Goal: Task Accomplishment & Management: Manage account settings

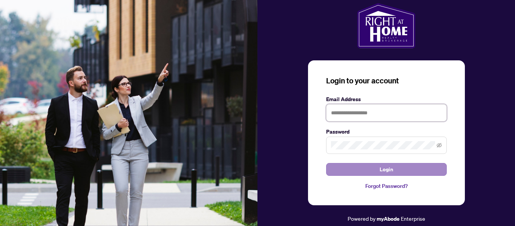
type input "**********"
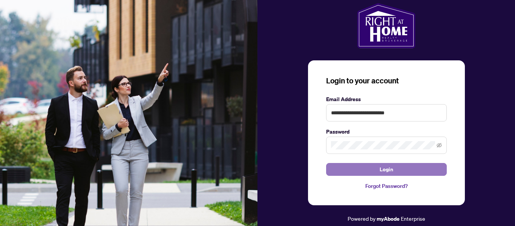
click at [396, 169] on button "Login" at bounding box center [386, 169] width 121 height 13
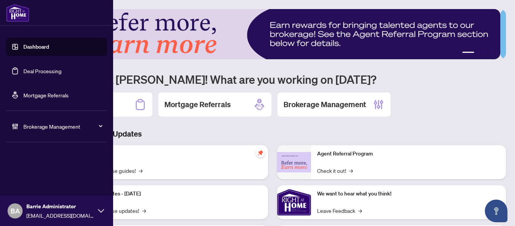
click at [34, 44] on link "Dashboard" at bounding box center [36, 46] width 26 height 7
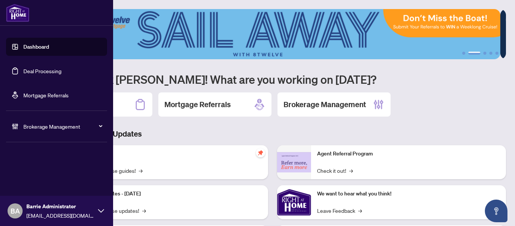
click at [47, 67] on link "Deal Processing" at bounding box center [42, 70] width 38 height 7
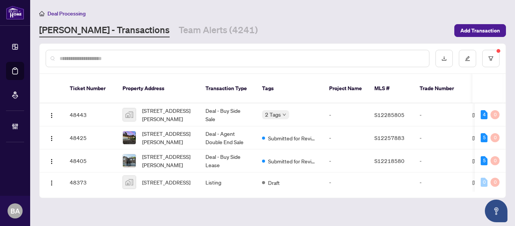
click at [166, 56] on input "text" at bounding box center [241, 58] width 363 height 8
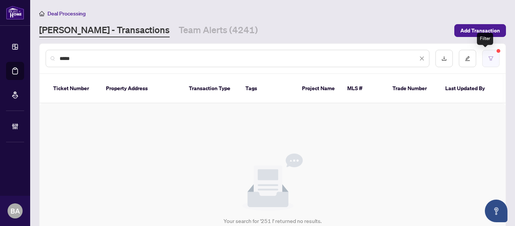
click at [491, 64] on button "button" at bounding box center [490, 58] width 17 height 17
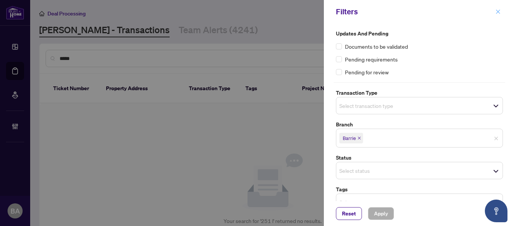
click at [497, 17] on span "button" at bounding box center [497, 12] width 5 height 12
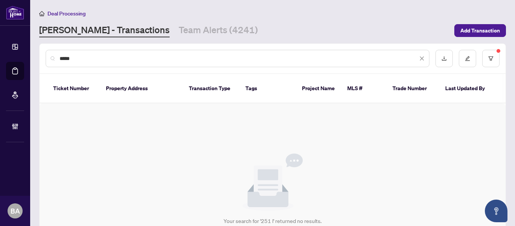
click at [346, 59] on input "*****" at bounding box center [239, 58] width 358 height 8
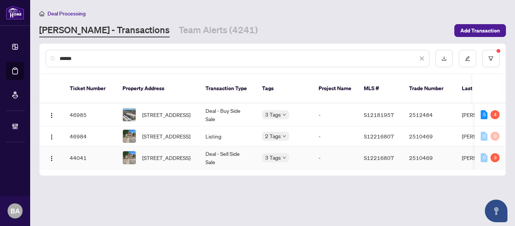
type input "******"
click at [202, 147] on td "Deal - Sell Side Sale" at bounding box center [227, 157] width 57 height 23
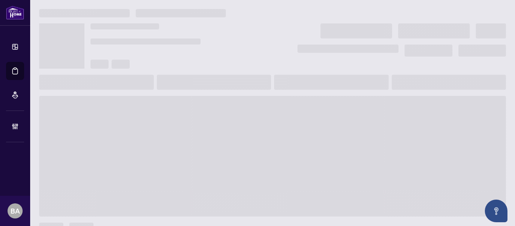
click at [202, 147] on main at bounding box center [272, 113] width 485 height 226
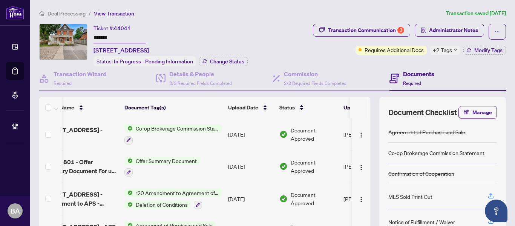
scroll to position [0, 24]
click at [437, 50] on span "+2 Tags" at bounding box center [442, 50] width 19 height 9
click at [370, 28] on div "Transaction Communication 3" at bounding box center [366, 30] width 76 height 12
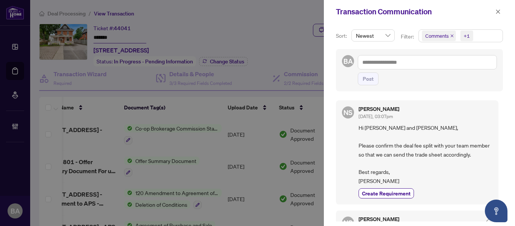
scroll to position [2, 0]
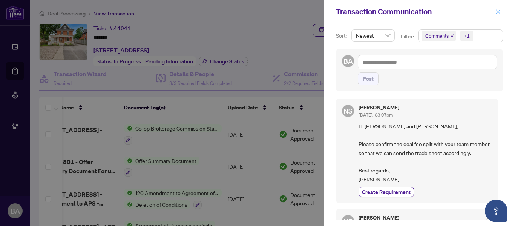
click at [497, 15] on span "button" at bounding box center [497, 12] width 5 height 12
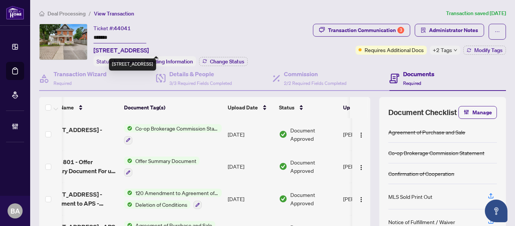
click at [156, 70] on div "[STREET_ADDRESS]" at bounding box center [132, 64] width 47 height 12
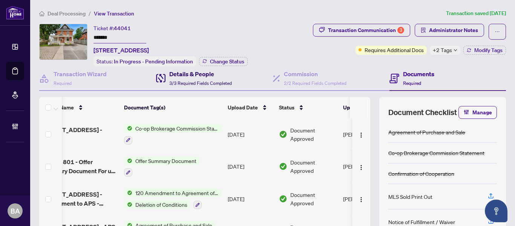
click at [201, 80] on span "3/3 Required Fields Completed" at bounding box center [200, 83] width 63 height 6
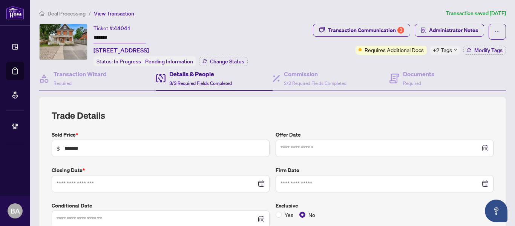
type input "**********"
click at [407, 80] on span "Required" at bounding box center [412, 83] width 18 height 6
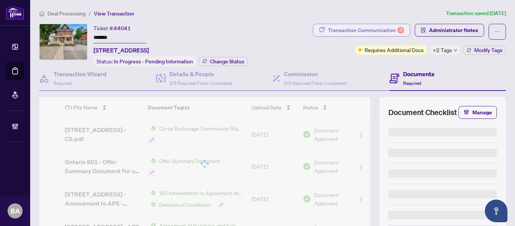
click at [371, 26] on div "Transaction Communication 3" at bounding box center [366, 30] width 76 height 12
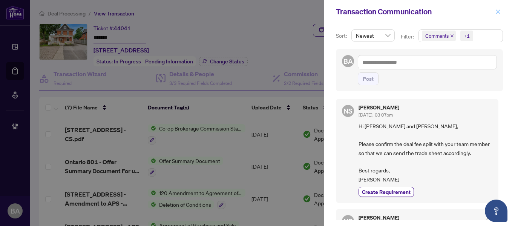
click at [496, 6] on span "button" at bounding box center [497, 12] width 5 height 12
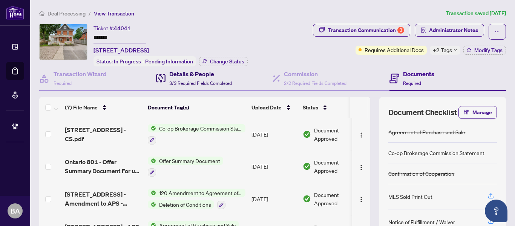
click at [184, 81] on span "3/3 Required Fields Completed" at bounding box center [200, 83] width 63 height 6
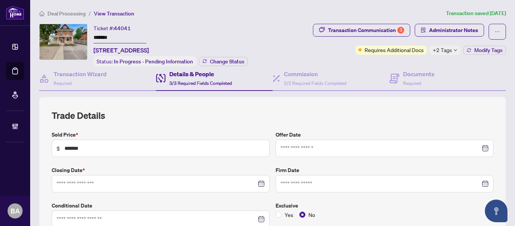
type input "**********"
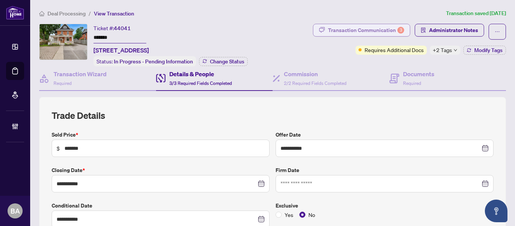
click at [371, 27] on div "Transaction Communication 3" at bounding box center [366, 30] width 76 height 12
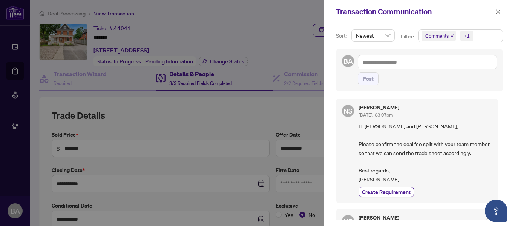
click at [450, 35] on icon "close" at bounding box center [452, 36] width 4 height 4
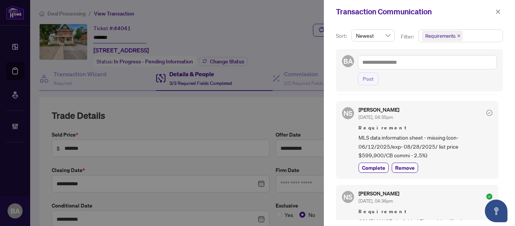
scroll to position [194, 0]
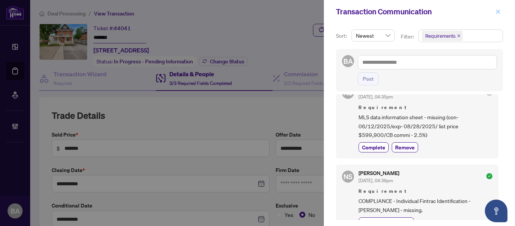
click at [500, 11] on icon "close" at bounding box center [497, 11] width 5 height 5
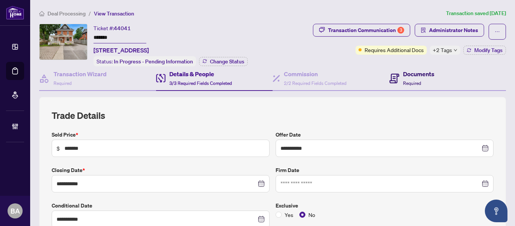
click at [415, 80] on span "Required" at bounding box center [412, 83] width 18 height 6
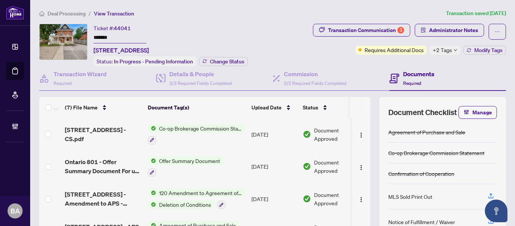
click at [79, 15] on span "Deal Processing" at bounding box center [66, 13] width 38 height 7
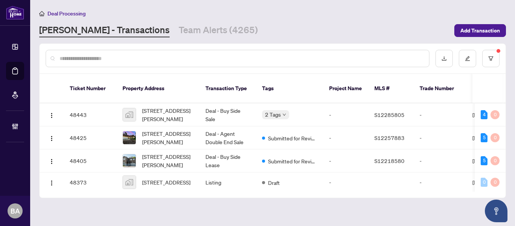
click at [165, 58] on input "text" at bounding box center [241, 58] width 363 height 8
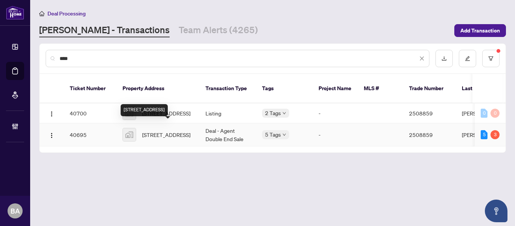
type input "****"
click at [182, 130] on span "[STREET_ADDRESS]" at bounding box center [166, 134] width 48 height 8
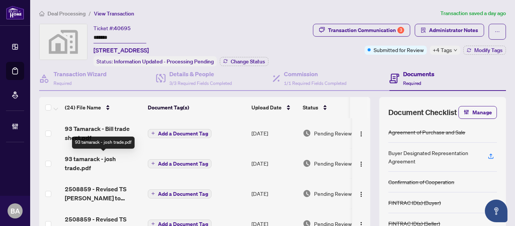
click at [95, 157] on span "93 tamarack - josh trade.pdf" at bounding box center [103, 163] width 77 height 18
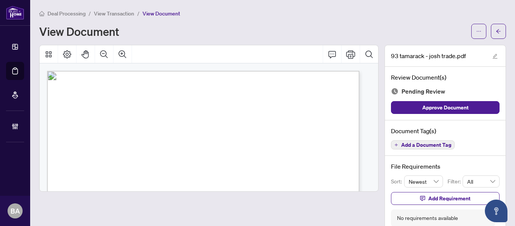
click at [114, 16] on span "View Transaction" at bounding box center [114, 13] width 40 height 7
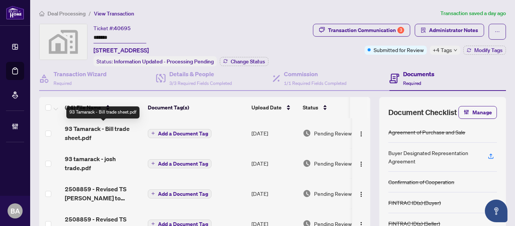
click at [96, 131] on span "93 Tamarack - Bill trade sheet.pdf" at bounding box center [103, 133] width 77 height 18
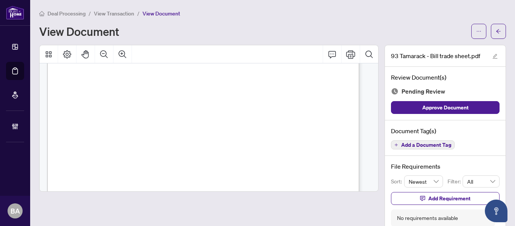
scroll to position [172, 0]
click at [112, 14] on span "View Transaction" at bounding box center [114, 13] width 40 height 7
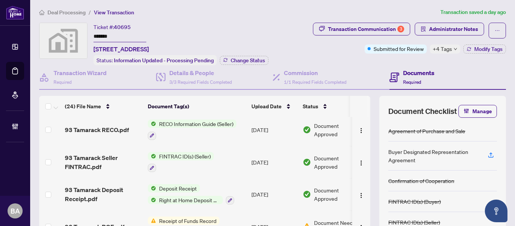
scroll to position [94, 0]
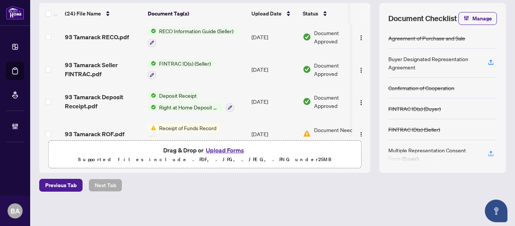
drag, startPoint x: 336, startPoint y: 63, endPoint x: 416, endPoint y: 0, distance: 101.7
click at [416, 0] on html "Dashboard Deal Processing Mortgage Referrals Brokerage Management [PERSON_NAME]…" at bounding box center [257, 113] width 515 height 226
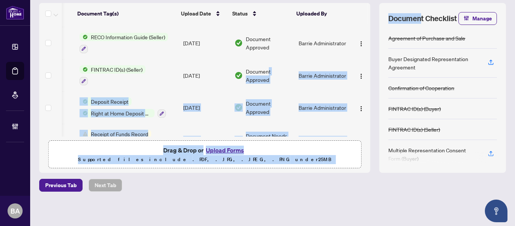
click at [318, 157] on p "Supported files include .PDF, .JPG, .JPEG, .PNG under 25 MB" at bounding box center [204, 159] width 303 height 9
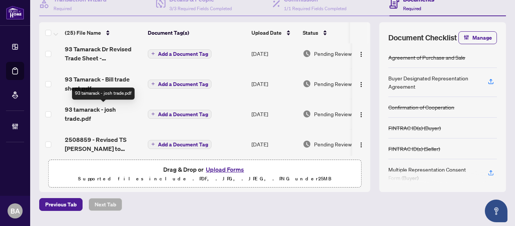
scroll to position [0, 0]
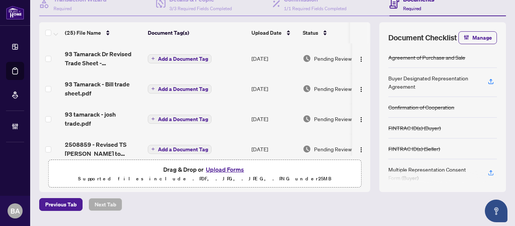
click at [190, 59] on span "Add a Document Tag" at bounding box center [183, 58] width 50 height 5
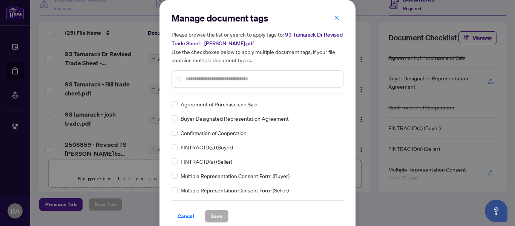
click at [204, 86] on div at bounding box center [257, 78] width 172 height 17
click at [199, 67] on div "Please browse the list or search to apply tags to: 93 Tamarack Dr Revised Trade…" at bounding box center [257, 58] width 172 height 57
click at [202, 75] on input "text" at bounding box center [261, 79] width 152 height 8
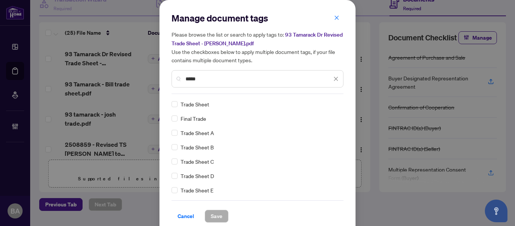
type input "*****"
click at [176, 102] on div "Trade Sheet" at bounding box center [254, 104] width 167 height 8
click at [212, 216] on span "Save" at bounding box center [217, 216] width 12 height 12
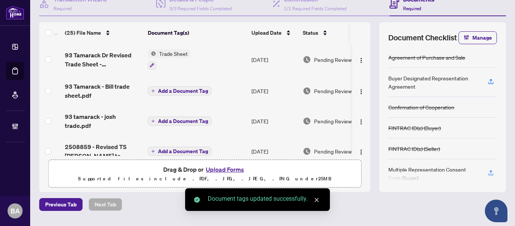
click at [180, 88] on span "Add a Document Tag" at bounding box center [183, 90] width 50 height 5
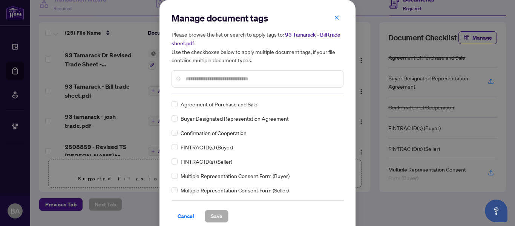
click at [201, 90] on div "Manage document tags Please browse the list or search to apply tags to: 93 Tama…" at bounding box center [257, 53] width 172 height 82
click at [200, 88] on div "Manage document tags Please browse the list or search to apply tags to: 93 Tama…" at bounding box center [257, 53] width 172 height 82
click at [201, 83] on div at bounding box center [257, 78] width 172 height 17
click at [201, 82] on div at bounding box center [257, 78] width 172 height 17
click at [201, 81] on input "text" at bounding box center [261, 79] width 152 height 8
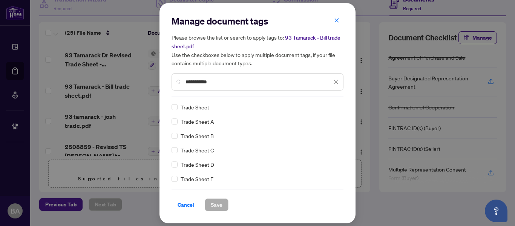
type input "**********"
click at [178, 105] on div "Trade Sheet" at bounding box center [254, 107] width 167 height 8
click at [174, 113] on div "Trade Sheet Trade Sheet A Trade Sheet B Trade Sheet C Trade Sheet D Trade Sheet…" at bounding box center [257, 143] width 172 height 80
click at [174, 110] on label at bounding box center [174, 107] width 6 height 8
click at [220, 210] on button "Save" at bounding box center [217, 204] width 24 height 13
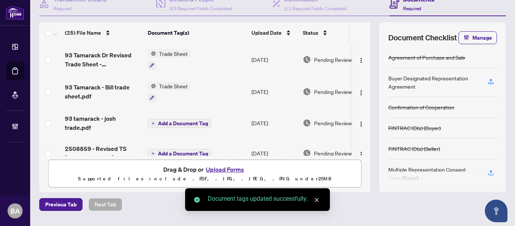
click at [185, 124] on span "Add a Document Tag" at bounding box center [183, 123] width 50 height 5
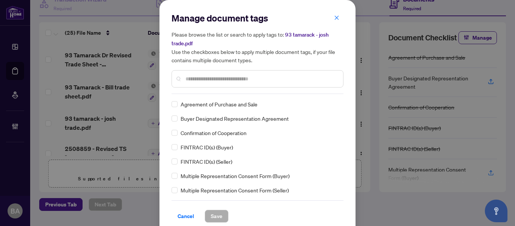
click at [194, 72] on div at bounding box center [257, 78] width 172 height 17
click at [201, 75] on input "text" at bounding box center [261, 79] width 152 height 8
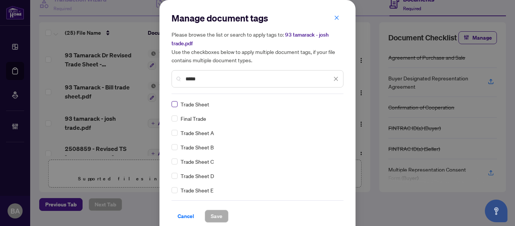
type input "*****"
click at [219, 222] on div "Manage document tags Please browse the list or search to apply tags to: 93 [PER…" at bounding box center [257, 117] width 196 height 234
click at [216, 220] on span "Save" at bounding box center [217, 216] width 12 height 12
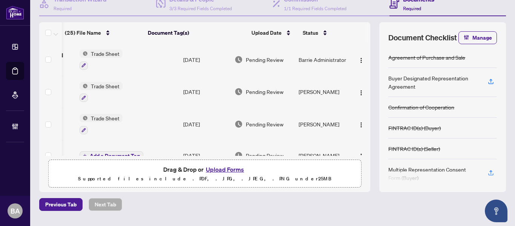
scroll to position [0, 76]
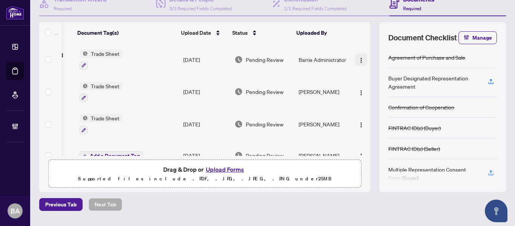
click at [358, 61] on img "button" at bounding box center [361, 60] width 6 height 6
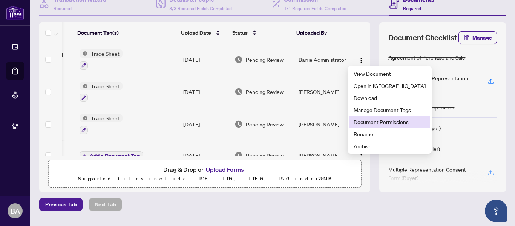
click at [360, 121] on span "Document Permissions" at bounding box center [390, 122] width 72 height 8
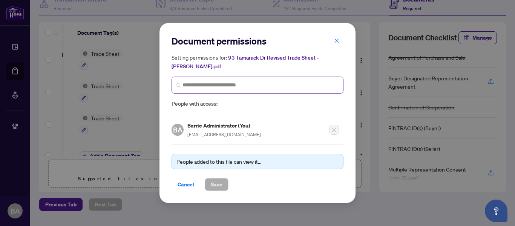
click at [295, 77] on span at bounding box center [257, 85] width 172 height 17
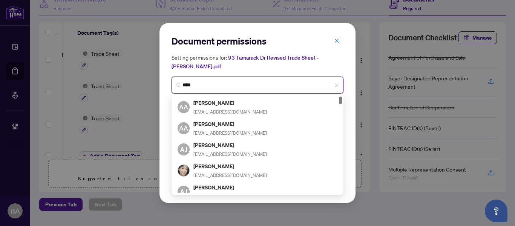
type input "*****"
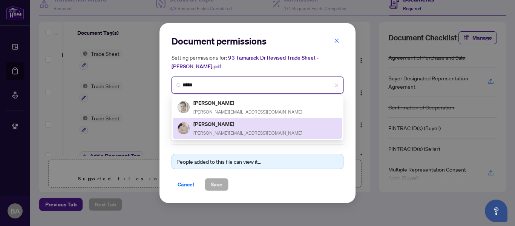
click at [268, 121] on div "[PERSON_NAME] [PERSON_NAME][EMAIL_ADDRESS][DOMAIN_NAME]" at bounding box center [258, 127] width 160 height 17
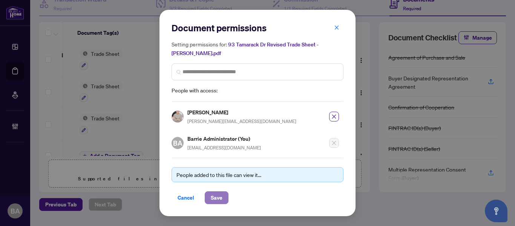
click at [216, 191] on span "Save" at bounding box center [217, 197] width 12 height 12
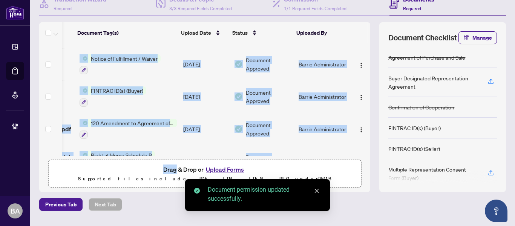
drag, startPoint x: 283, startPoint y: 152, endPoint x: 174, endPoint y: 168, distance: 110.5
click at [174, 168] on div "(25) File Name Document Tag(s) Upload Date Status Uploaded By 93 Tamarack Dr Re…" at bounding box center [204, 107] width 331 height 170
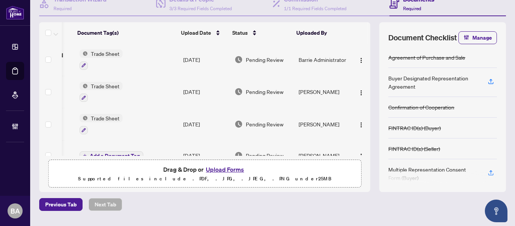
click at [301, 217] on div "Deal Processing / View Transaction Transaction saved 2 minutes ago Ticket #: 40…" at bounding box center [272, 85] width 473 height 303
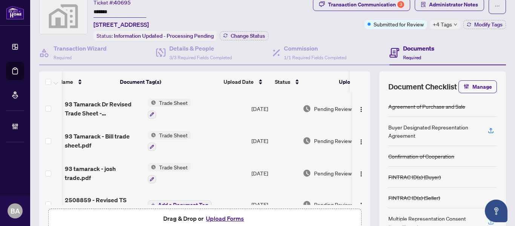
scroll to position [0, 0]
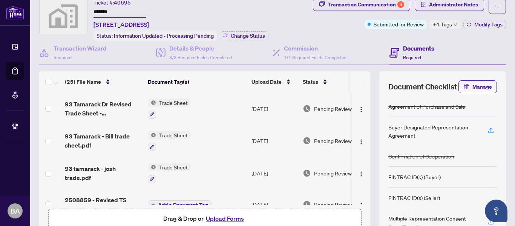
click at [453, 25] on icon "down" at bounding box center [455, 25] width 4 height 4
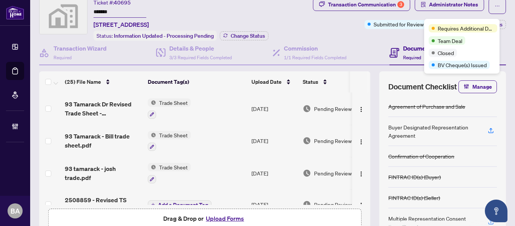
click at [337, 23] on div "Transaction Communication 3 Administrator Notes Submitted for Review +4 Tags Mo…" at bounding box center [399, 13] width 214 height 31
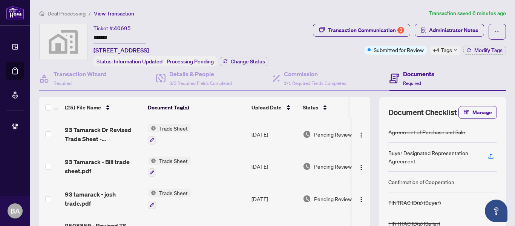
click at [82, 14] on span "Deal Processing" at bounding box center [66, 13] width 38 height 7
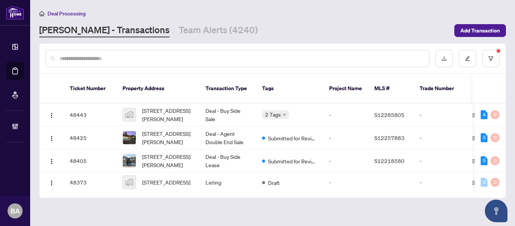
click at [75, 52] on div at bounding box center [238, 58] width 384 height 17
click at [78, 58] on input "text" at bounding box center [241, 58] width 363 height 8
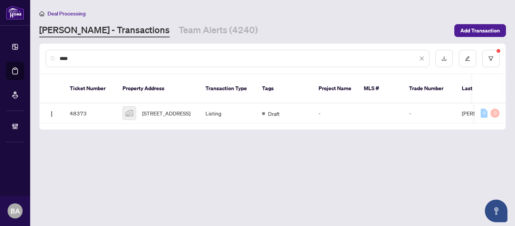
type input "****"
click at [148, 93] on th "Property Address" at bounding box center [157, 88] width 83 height 29
click at [109, 103] on td "48373" at bounding box center [90, 113] width 53 height 20
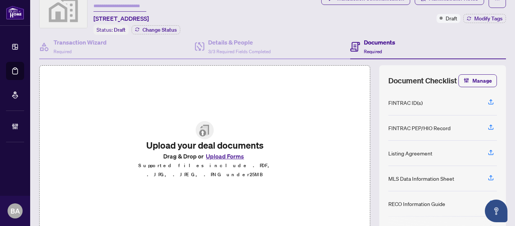
scroll to position [32, 0]
click at [85, 43] on h4 "Transaction Wizard" at bounding box center [80, 41] width 53 height 9
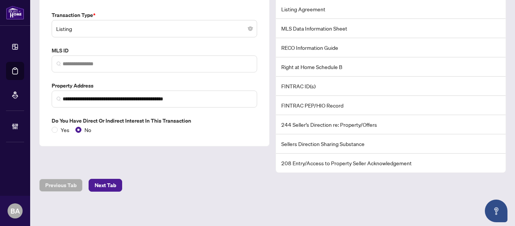
scroll to position [95, 0]
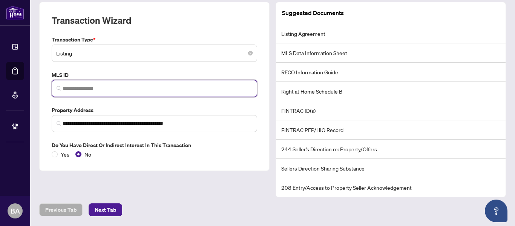
click at [115, 87] on input "search" at bounding box center [158, 88] width 190 height 8
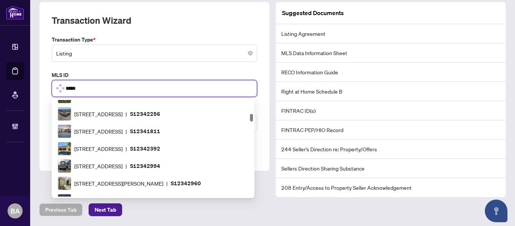
scroll to position [0, 0]
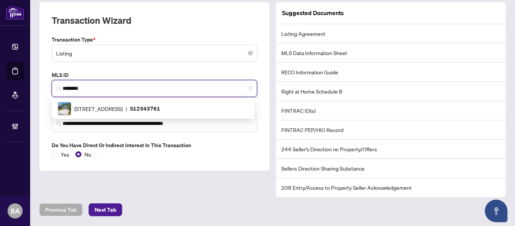
click at [136, 80] on span "********" at bounding box center [154, 88] width 205 height 17
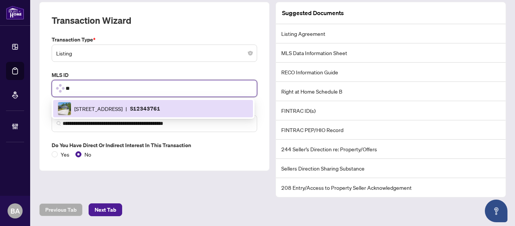
type input "*"
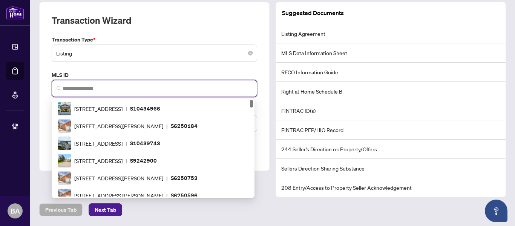
type input "*"
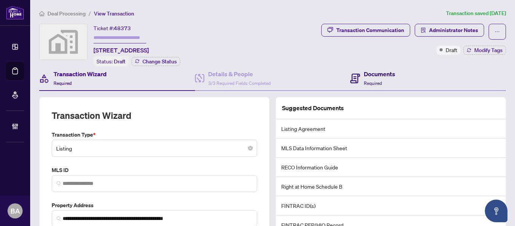
click at [364, 81] on span "Required" at bounding box center [373, 83] width 18 height 6
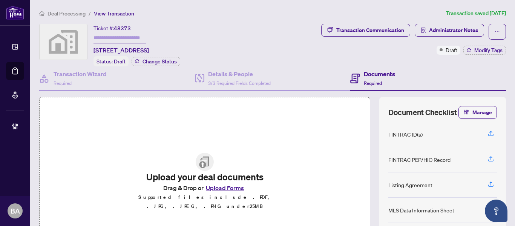
click at [72, 14] on span "Deal Processing" at bounding box center [66, 13] width 38 height 7
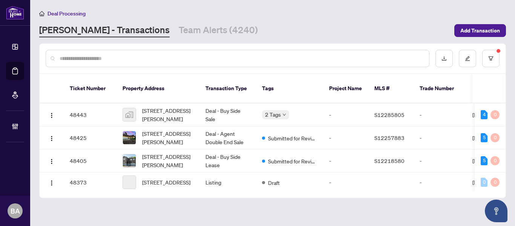
click at [94, 58] on input "text" at bounding box center [241, 58] width 363 height 8
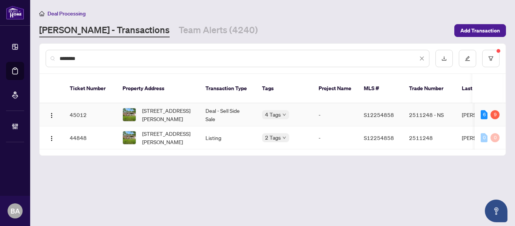
type input "********"
click at [200, 103] on td "Deal - Sell Side Sale" at bounding box center [227, 114] width 57 height 23
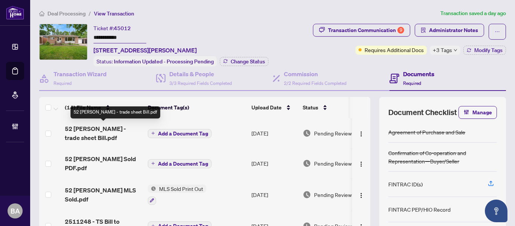
click at [95, 129] on span "52 [PERSON_NAME] - trade sheet Bill.pdf" at bounding box center [103, 133] width 77 height 18
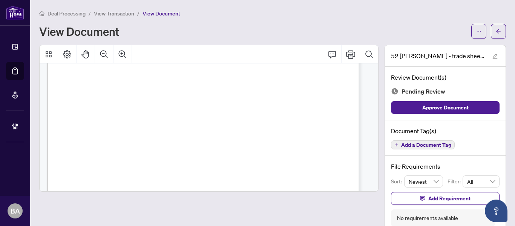
scroll to position [291, 0]
click at [107, 14] on span "View Transaction" at bounding box center [114, 13] width 40 height 7
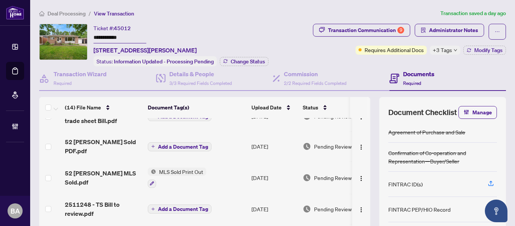
scroll to position [17, 0]
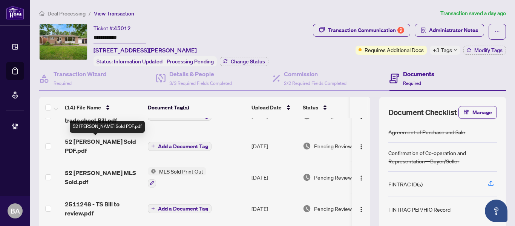
click at [110, 143] on span "52 [PERSON_NAME] Sold PDF.pdf" at bounding box center [103, 146] width 77 height 18
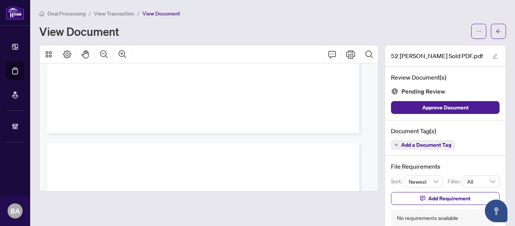
scroll to position [764, 0]
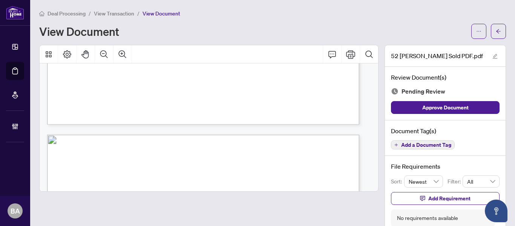
click at [123, 13] on span "View Transaction" at bounding box center [114, 13] width 40 height 7
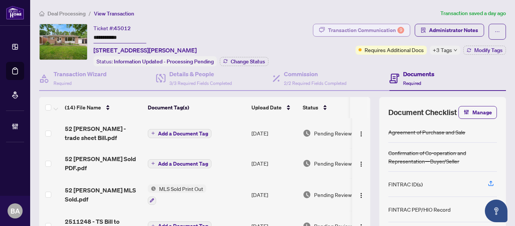
click at [335, 25] on div "Transaction Communication 9" at bounding box center [366, 30] width 76 height 12
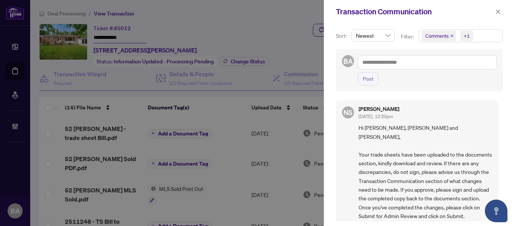
click at [450, 35] on icon "close" at bounding box center [452, 36] width 4 height 4
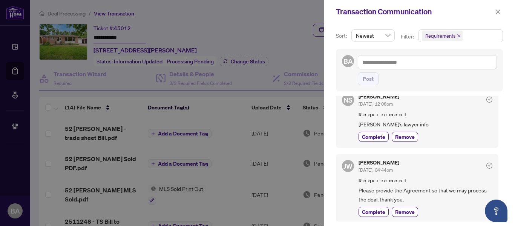
scroll to position [485, 0]
click at [497, 14] on icon "close" at bounding box center [497, 11] width 5 height 5
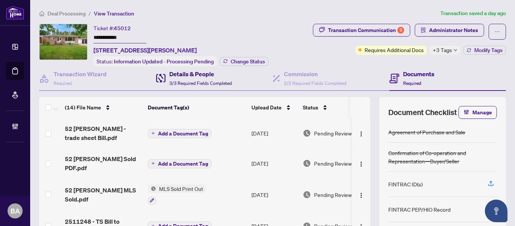
click at [187, 75] on h4 "Details & People" at bounding box center [200, 73] width 63 height 9
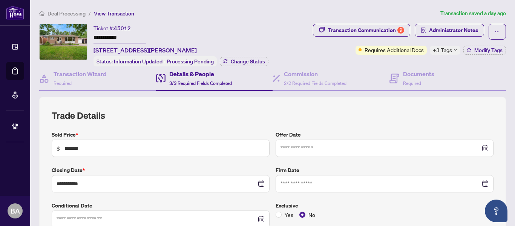
type input "**********"
click at [409, 73] on h4 "Documents" at bounding box center [418, 73] width 31 height 9
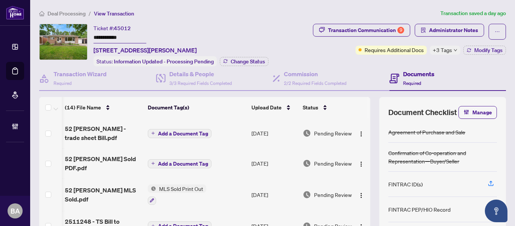
scroll to position [0, 76]
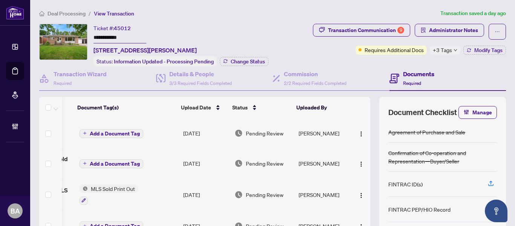
click at [72, 14] on span "Deal Processing" at bounding box center [66, 13] width 38 height 7
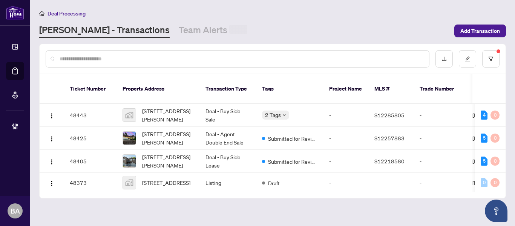
click at [78, 59] on input "text" at bounding box center [241, 59] width 363 height 8
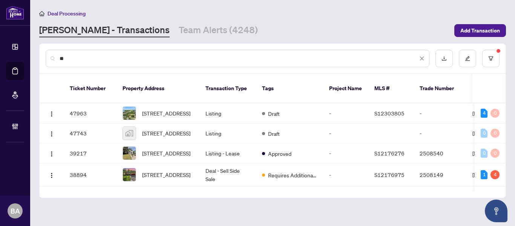
type input "*"
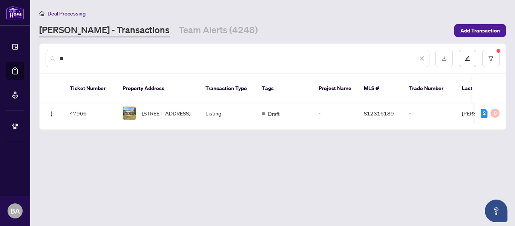
type input "*"
drag, startPoint x: 78, startPoint y: 59, endPoint x: 250, endPoint y: -17, distance: 188.0
click at [250, 0] on html "Dashboard Deal Processing Mortgage Referrals Brokerage Management [PERSON_NAME]…" at bounding box center [257, 113] width 515 height 226
type input "*"
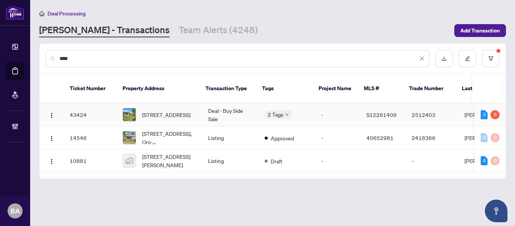
type input "****"
click at [185, 110] on span "[STREET_ADDRESS]" at bounding box center [166, 114] width 48 height 8
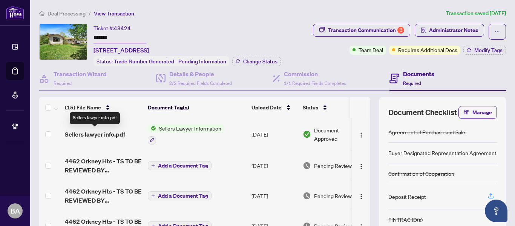
click at [89, 130] on span "Sellers lawyer info.pdf" at bounding box center [95, 134] width 60 height 9
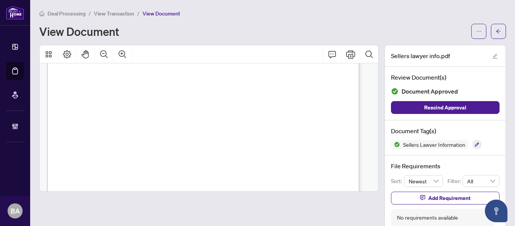
scroll to position [705, 0]
click at [122, 18] on div "Deal Processing / View Transaction / View Document View Document" at bounding box center [272, 24] width 467 height 30
click at [127, 15] on span "View Transaction" at bounding box center [114, 13] width 40 height 7
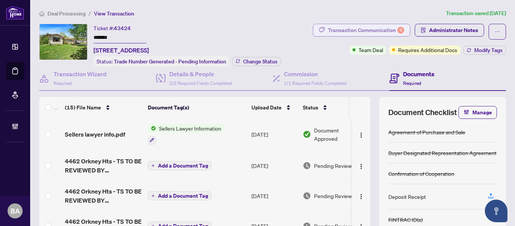
click at [349, 28] on div "Transaction Communication 6" at bounding box center [366, 30] width 76 height 12
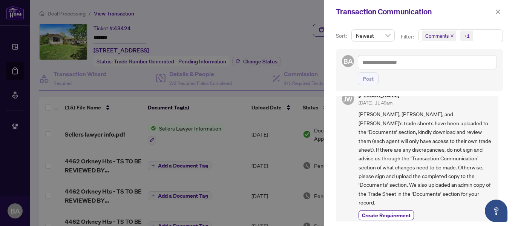
scroll to position [14, 0]
click at [453, 35] on icon "close" at bounding box center [451, 35] width 3 height 3
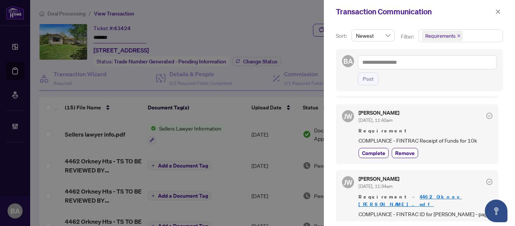
scroll to position [2, 0]
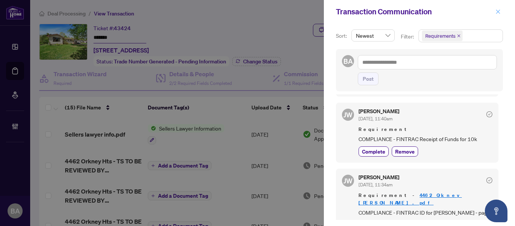
click at [500, 11] on icon "close" at bounding box center [497, 11] width 5 height 5
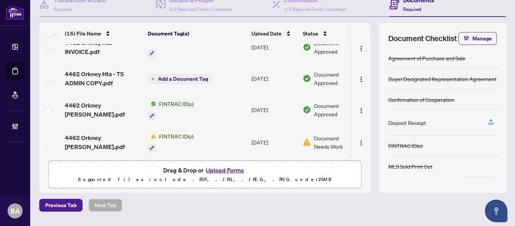
scroll to position [158, 0]
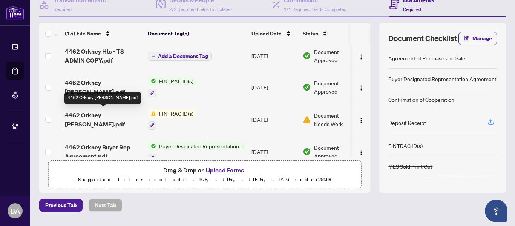
click at [88, 113] on span "4462 Orkney [PERSON_NAME].pdf" at bounding box center [103, 119] width 77 height 18
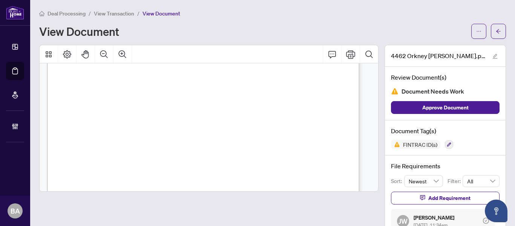
click at [121, 12] on span "View Transaction" at bounding box center [114, 13] width 40 height 7
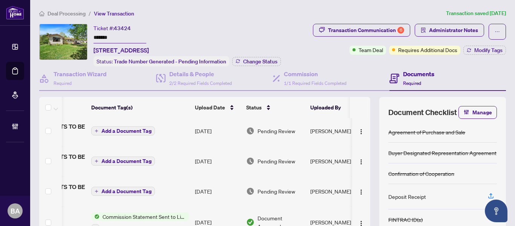
scroll to position [0, 74]
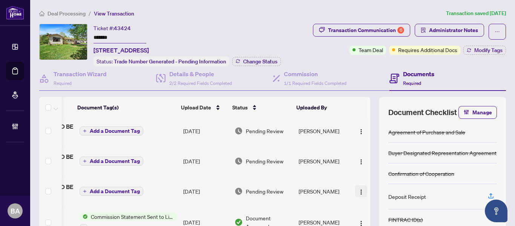
click at [357, 190] on button "button" at bounding box center [361, 191] width 12 height 12
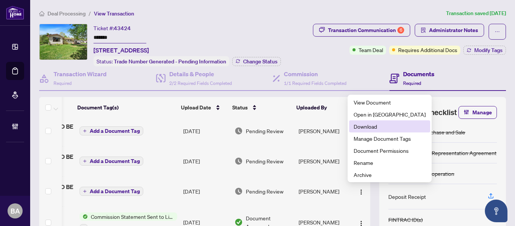
click at [380, 126] on span "Download" at bounding box center [390, 126] width 72 height 8
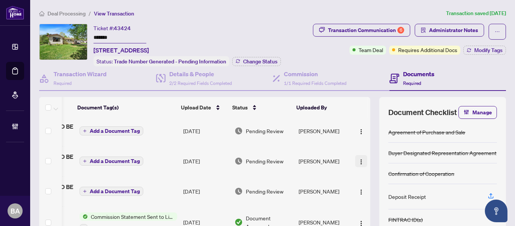
click at [357, 160] on button "button" at bounding box center [361, 161] width 12 height 12
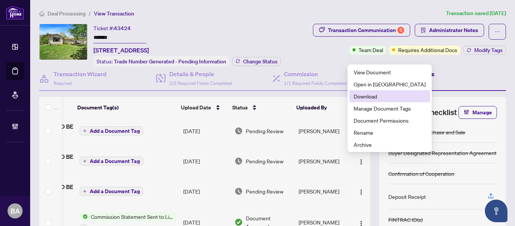
click at [376, 94] on span "Download" at bounding box center [390, 96] width 72 height 8
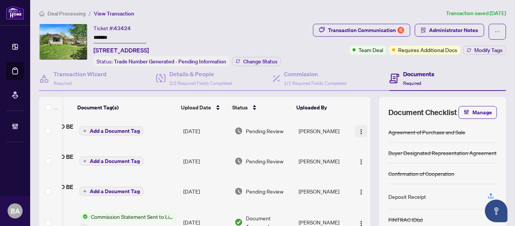
click at [358, 133] on img "button" at bounding box center [361, 132] width 6 height 6
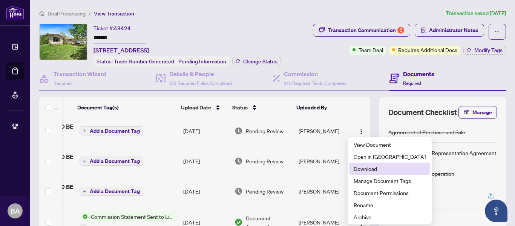
click at [372, 168] on span "Download" at bounding box center [390, 168] width 72 height 8
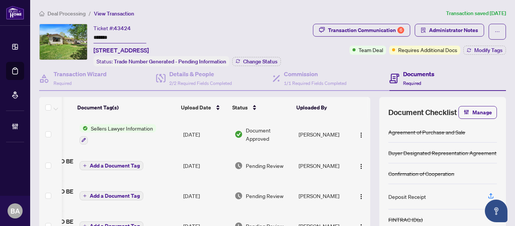
scroll to position [0, 0]
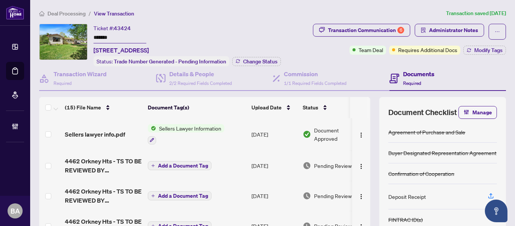
click at [383, 22] on div "Deal Processing / View Transaction Transaction saved [DATE] Ticket #: 43424 ***…" at bounding box center [272, 160] width 473 height 303
click at [384, 35] on div "Transaction Communication 6" at bounding box center [366, 30] width 76 height 12
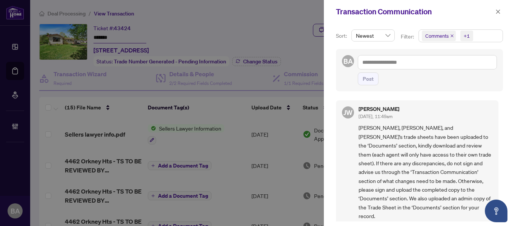
click at [450, 37] on icon "close" at bounding box center [451, 35] width 3 height 3
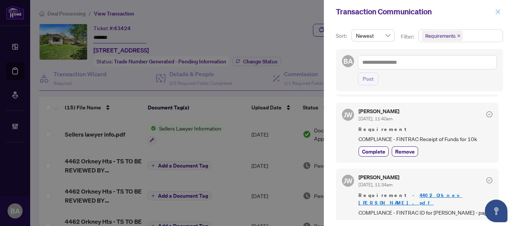
click at [497, 14] on icon "close" at bounding box center [497, 11] width 5 height 5
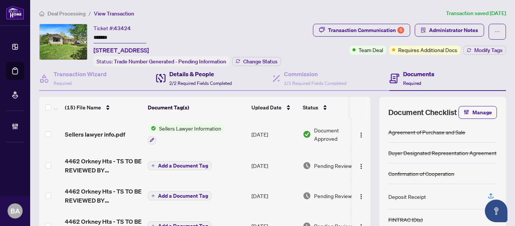
click at [219, 70] on h4 "Details & People" at bounding box center [200, 73] width 63 height 9
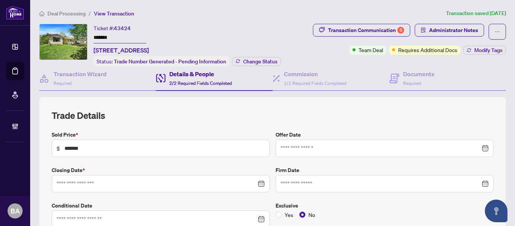
type input "**********"
click at [247, 140] on span "$ *******" at bounding box center [161, 147] width 218 height 17
click at [325, 75] on h4 "Commission" at bounding box center [315, 73] width 63 height 9
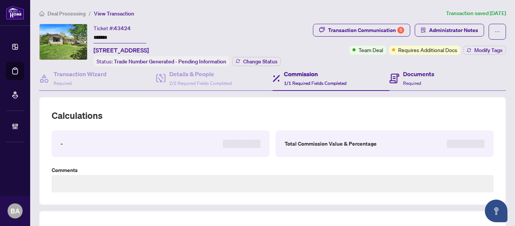
type textarea "**********"
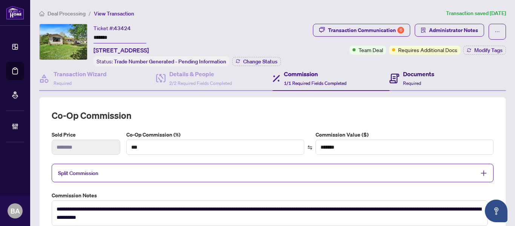
click at [403, 77] on div "Documents Required" at bounding box center [418, 78] width 31 height 18
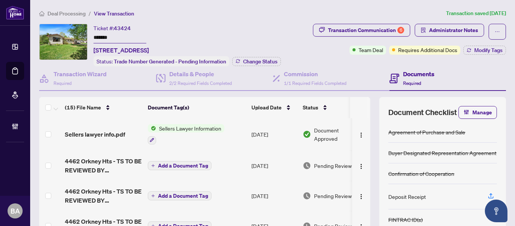
click at [62, 11] on span "Deal Processing" at bounding box center [66, 13] width 38 height 7
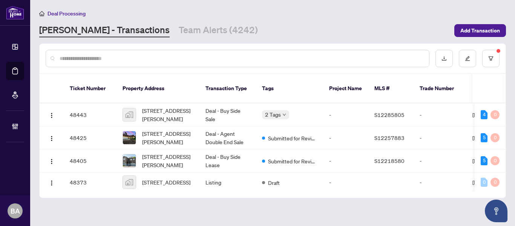
click at [70, 58] on input "text" at bounding box center [241, 58] width 363 height 8
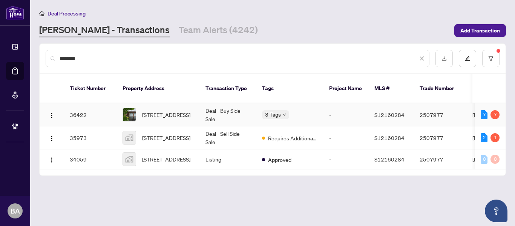
type input "********"
click at [90, 107] on td "36422" at bounding box center [90, 114] width 53 height 23
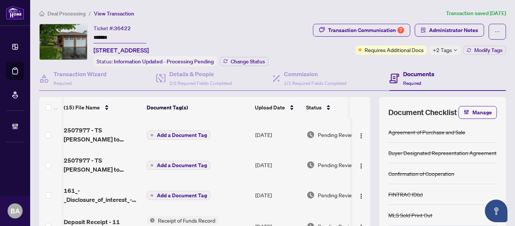
scroll to position [0, 80]
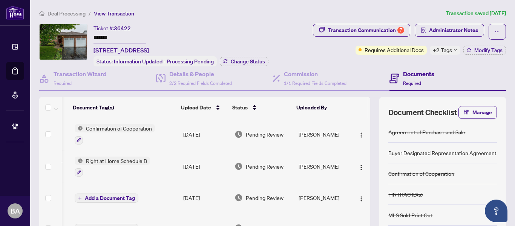
click at [66, 14] on span "Deal Processing" at bounding box center [66, 13] width 38 height 7
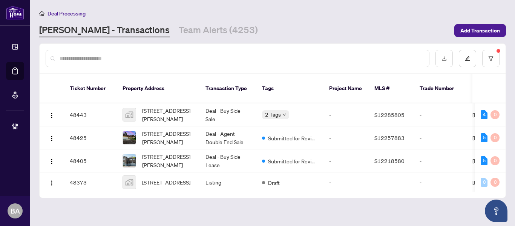
click at [86, 61] on input "text" at bounding box center [241, 58] width 363 height 8
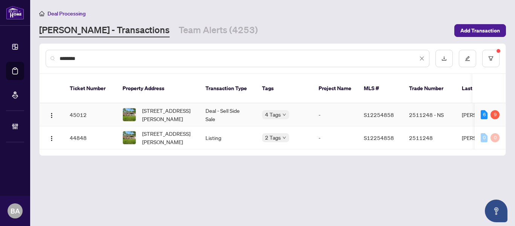
type input "********"
click at [220, 108] on td "Deal - Sell Side Sale" at bounding box center [227, 114] width 57 height 23
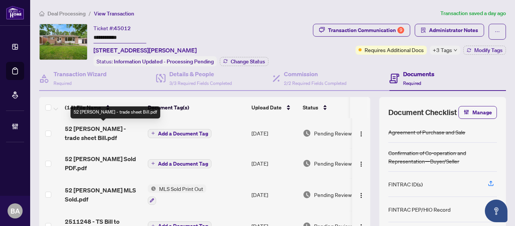
click at [126, 129] on span "52 [PERSON_NAME] - trade sheet Bill.pdf" at bounding box center [103, 133] width 77 height 18
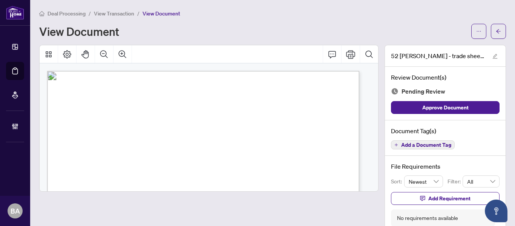
click at [116, 12] on span "View Transaction" at bounding box center [114, 13] width 40 height 7
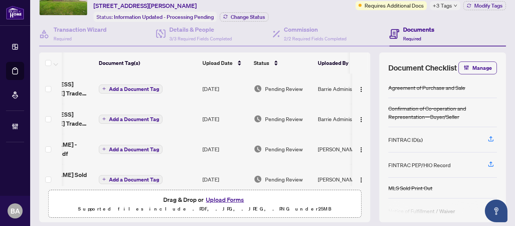
scroll to position [0, 76]
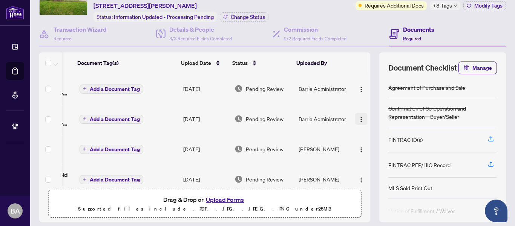
click at [358, 117] on img "button" at bounding box center [361, 119] width 6 height 6
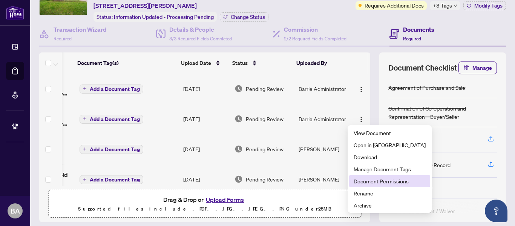
click at [367, 179] on span "Document Permissions" at bounding box center [390, 181] width 72 height 8
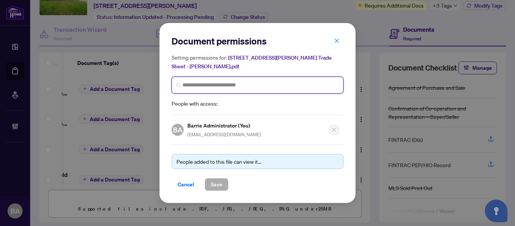
click at [276, 83] on input "search" at bounding box center [260, 85] width 156 height 8
type input "*******"
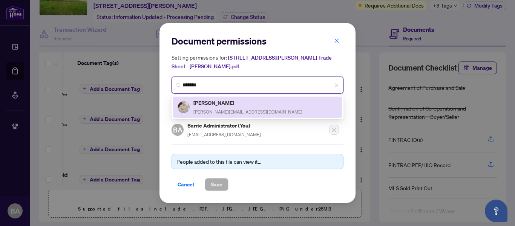
click at [267, 98] on div "[PERSON_NAME] [PERSON_NAME][EMAIL_ADDRESS][DOMAIN_NAME]" at bounding box center [258, 106] width 160 height 17
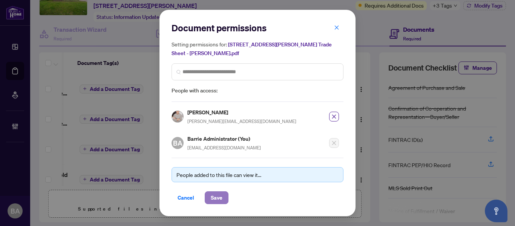
click at [222, 191] on span "Save" at bounding box center [217, 197] width 12 height 12
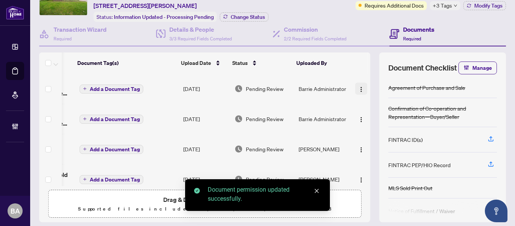
click at [358, 90] on img "button" at bounding box center [361, 89] width 6 height 6
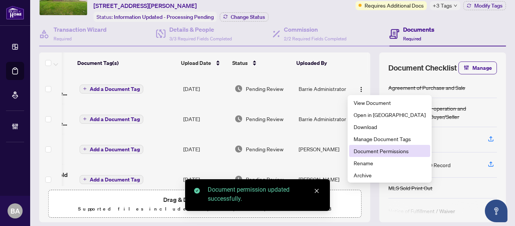
click at [371, 151] on span "Document Permissions" at bounding box center [390, 151] width 72 height 8
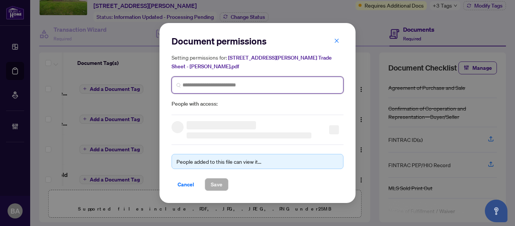
click at [310, 83] on input "search" at bounding box center [260, 85] width 156 height 8
type input "*********"
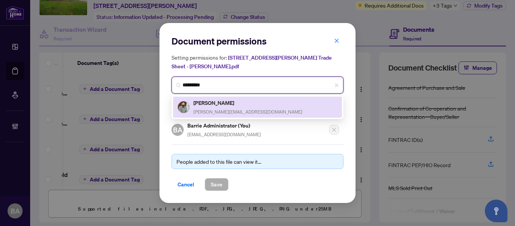
click at [276, 105] on div "[PERSON_NAME] [PERSON_NAME][EMAIL_ADDRESS][DOMAIN_NAME]" at bounding box center [258, 106] width 160 height 17
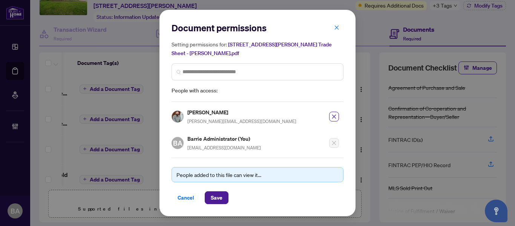
click at [276, 108] on div "[PERSON_NAME] [PERSON_NAME][EMAIL_ADDRESS][DOMAIN_NAME]" at bounding box center [254, 119] width 167 height 22
click at [220, 191] on span "Save" at bounding box center [217, 197] width 12 height 12
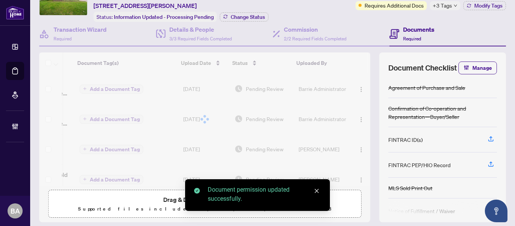
click at [217, 111] on div at bounding box center [204, 118] width 331 height 133
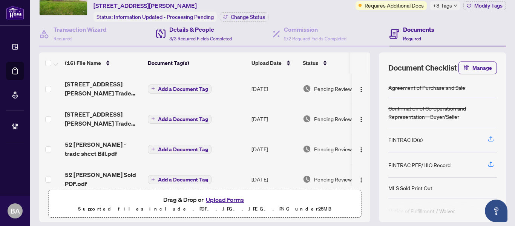
scroll to position [0, 0]
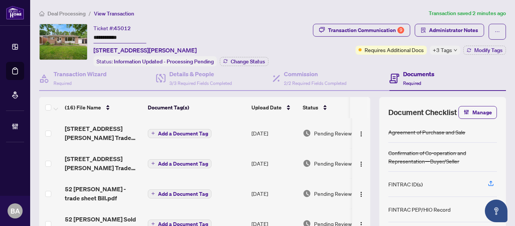
click at [55, 14] on span "Deal Processing" at bounding box center [66, 13] width 38 height 7
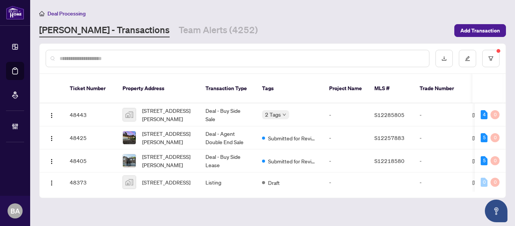
click at [116, 55] on input "text" at bounding box center [241, 58] width 363 height 8
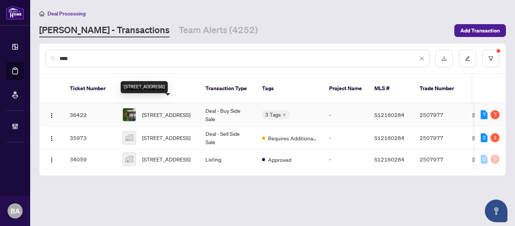
type input "****"
click at [153, 110] on span "[STREET_ADDRESS]" at bounding box center [166, 114] width 48 height 8
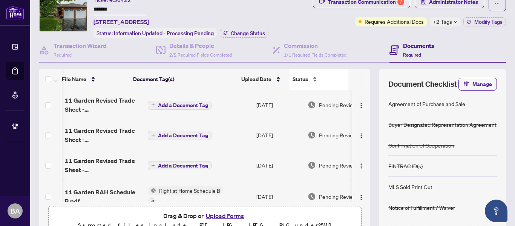
scroll to position [0, 16]
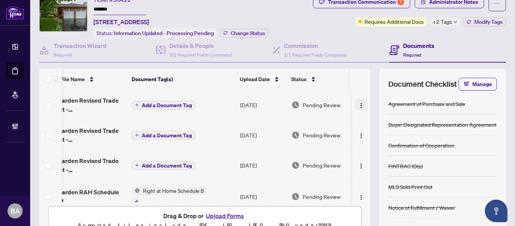
drag, startPoint x: 311, startPoint y: 84, endPoint x: 352, endPoint y: 105, distance: 46.9
click at [352, 105] on div "(18) File Name Document Tag(s) Upload Date Status Uploaded By 11 Garden Revised…" at bounding box center [204, 135] width 331 height 133
click at [358, 105] on img "button" at bounding box center [361, 106] width 6 height 6
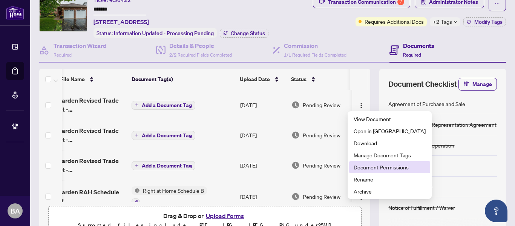
click at [375, 165] on span "Document Permissions" at bounding box center [390, 167] width 72 height 8
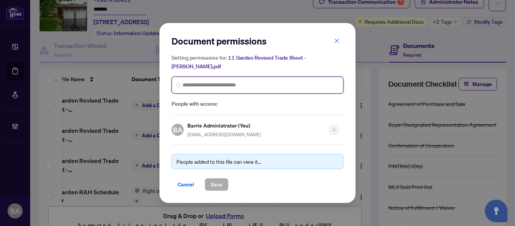
click at [269, 84] on input "search" at bounding box center [260, 85] width 156 height 8
type input "**********"
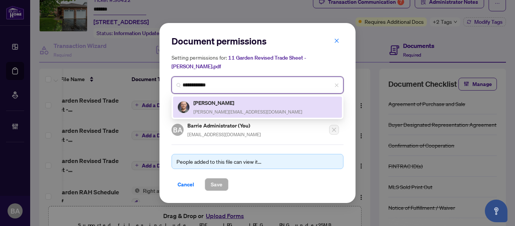
click at [256, 102] on div "[PERSON_NAME] [PERSON_NAME][EMAIL_ADDRESS][DOMAIN_NAME]" at bounding box center [258, 106] width 160 height 17
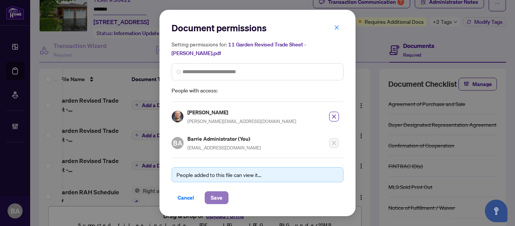
click at [222, 191] on button "Save" at bounding box center [217, 197] width 24 height 13
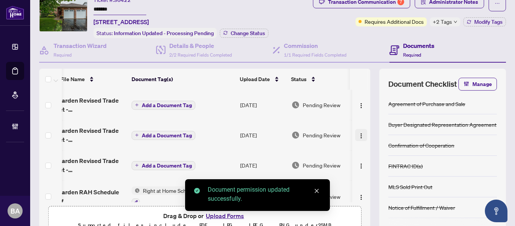
click at [358, 133] on img "button" at bounding box center [361, 136] width 6 height 6
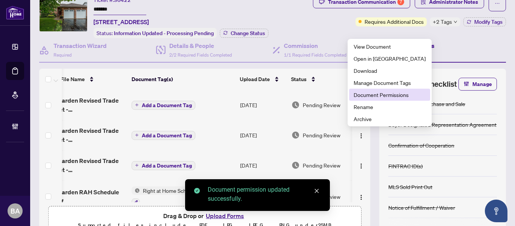
click at [382, 92] on span "Document Permissions" at bounding box center [390, 94] width 72 height 8
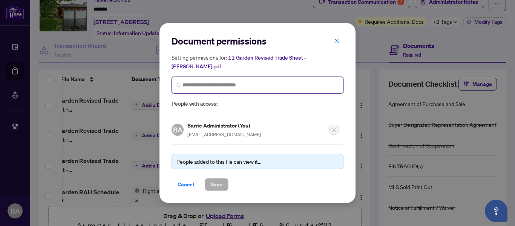
click at [305, 81] on input "search" at bounding box center [260, 85] width 156 height 8
type input "********"
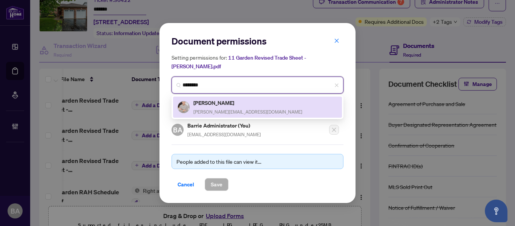
click at [255, 99] on div "[PERSON_NAME] [PERSON_NAME][EMAIL_ADDRESS][DOMAIN_NAME]" at bounding box center [258, 106] width 160 height 17
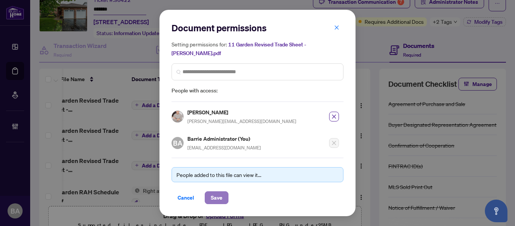
click at [219, 191] on span "Save" at bounding box center [217, 197] width 12 height 12
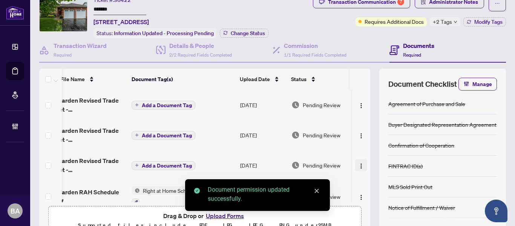
click at [358, 163] on img "button" at bounding box center [361, 166] width 6 height 6
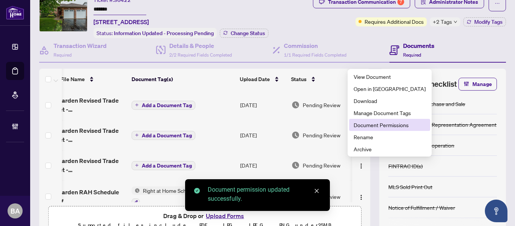
click at [378, 121] on span "Document Permissions" at bounding box center [390, 125] width 72 height 8
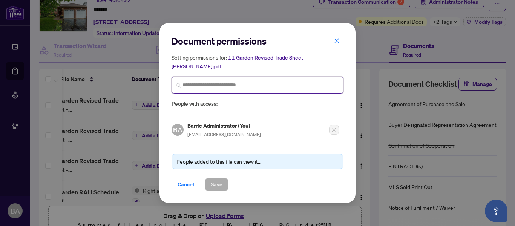
click at [283, 82] on input "search" at bounding box center [260, 85] width 156 height 8
type input "****"
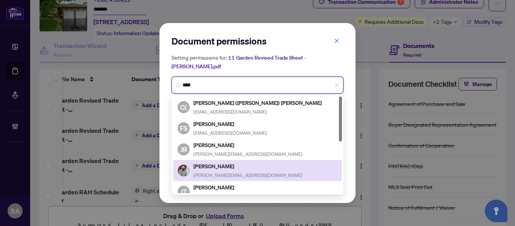
click at [231, 162] on div "[PERSON_NAME] [PERSON_NAME][EMAIL_ADDRESS][DOMAIN_NAME]" at bounding box center [258, 170] width 160 height 17
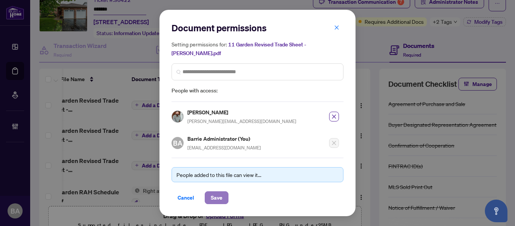
click at [208, 191] on button "Save" at bounding box center [217, 197] width 24 height 13
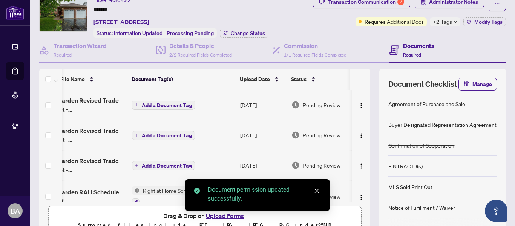
scroll to position [0, 0]
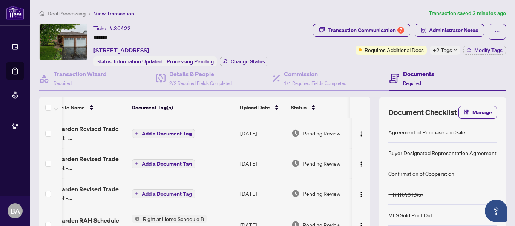
click at [69, 14] on span "Deal Processing" at bounding box center [66, 13] width 38 height 7
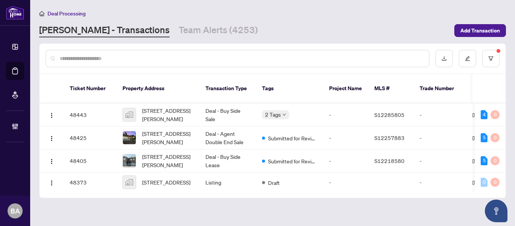
click at [126, 52] on div at bounding box center [238, 58] width 384 height 17
click at [113, 62] on div at bounding box center [238, 58] width 384 height 17
click at [109, 54] on input "text" at bounding box center [241, 58] width 363 height 8
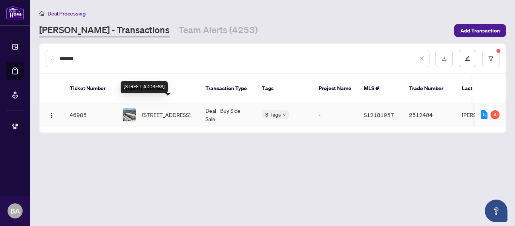
type input "*******"
click at [164, 110] on span "[STREET_ADDRESS]" at bounding box center [166, 114] width 48 height 8
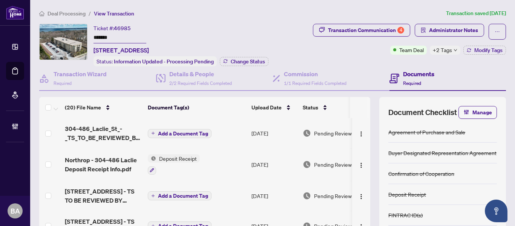
click at [441, 49] on span "+2 Tags" at bounding box center [442, 50] width 19 height 9
click at [348, 56] on div "Transaction Communication 4 Administrator Notes Team Deal +2 Tags Modify Tags" at bounding box center [399, 45] width 217 height 43
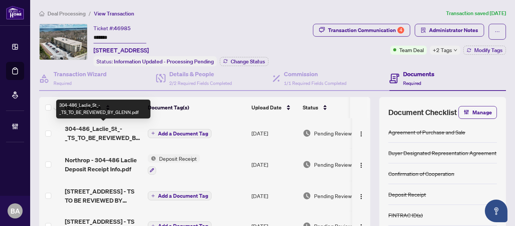
click at [104, 136] on span "304-486_Laclie_St_-_TS_TO_BE_REVIEWED_BY_GLENN.pdf" at bounding box center [103, 133] width 77 height 18
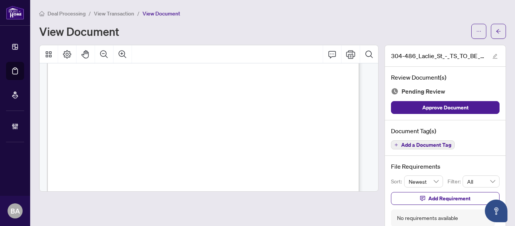
scroll to position [234, 0]
click at [118, 12] on span "View Transaction" at bounding box center [114, 13] width 40 height 7
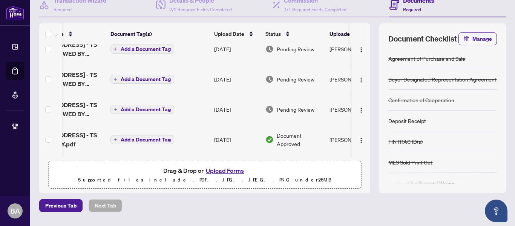
scroll to position [73, 55]
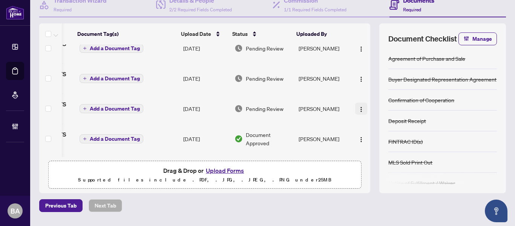
click at [358, 107] on img "button" at bounding box center [361, 109] width 6 height 6
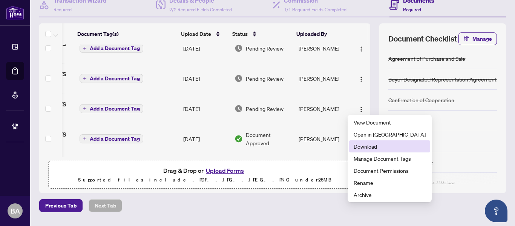
click at [361, 150] on span "Download" at bounding box center [390, 146] width 72 height 8
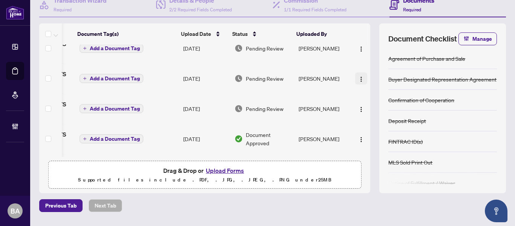
click at [358, 77] on img "button" at bounding box center [361, 79] width 6 height 6
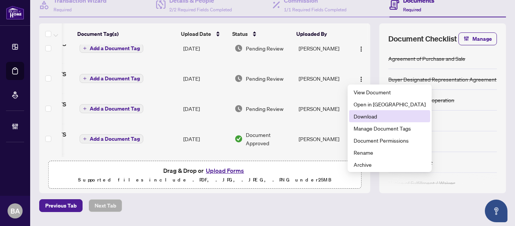
click at [363, 119] on span "Download" at bounding box center [390, 116] width 72 height 8
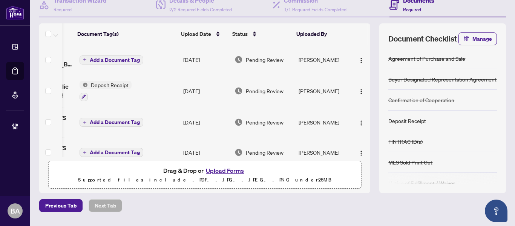
scroll to position [0, 0]
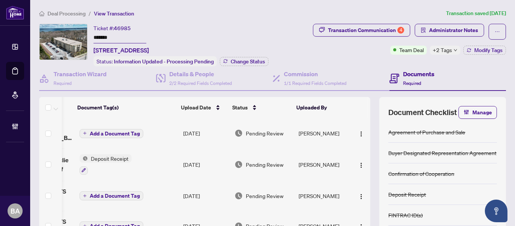
click at [81, 12] on span "Deal Processing" at bounding box center [66, 13] width 38 height 7
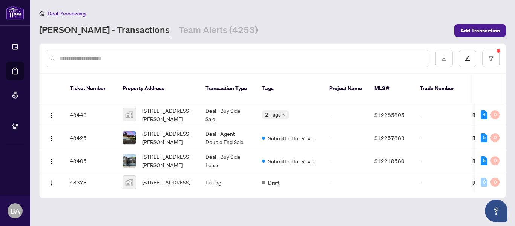
click at [122, 59] on input "text" at bounding box center [241, 58] width 363 height 8
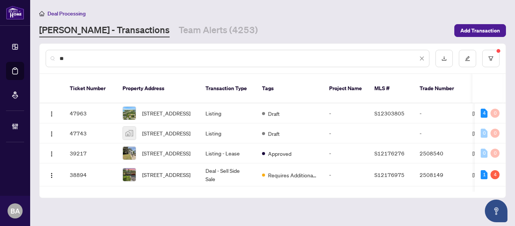
type input "*"
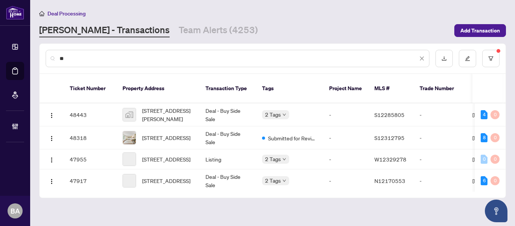
type input "*"
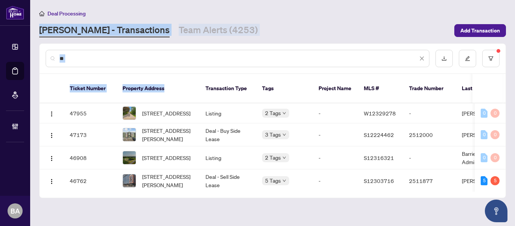
drag, startPoint x: 165, startPoint y: 93, endPoint x: 161, endPoint y: 3, distance: 90.1
click at [161, 3] on main "Deal Processing [PERSON_NAME] - Transactions Team Alerts (4253) Add Transaction…" at bounding box center [272, 113] width 485 height 226
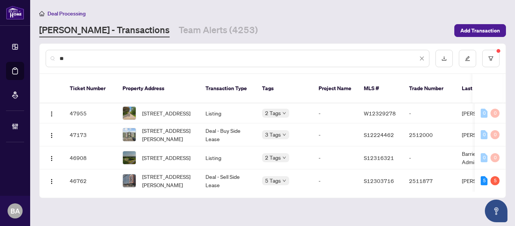
click at [132, 52] on div "**" at bounding box center [238, 58] width 384 height 17
drag, startPoint x: 132, startPoint y: 52, endPoint x: 130, endPoint y: 59, distance: 7.6
click at [130, 59] on div "**" at bounding box center [238, 58] width 384 height 17
click at [130, 59] on input "**" at bounding box center [239, 58] width 358 height 8
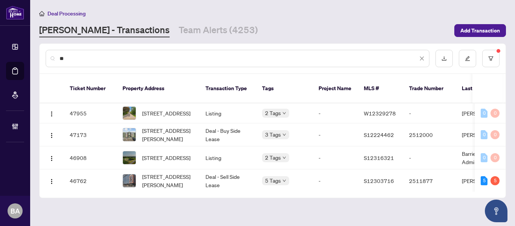
click at [130, 59] on input "**" at bounding box center [239, 58] width 358 height 8
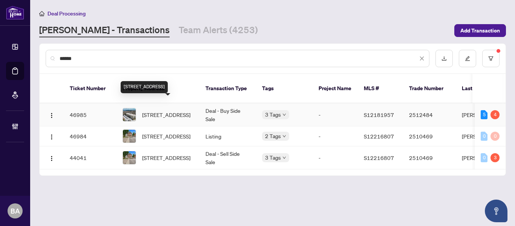
type input "******"
click at [162, 110] on span "[STREET_ADDRESS]" at bounding box center [166, 114] width 48 height 8
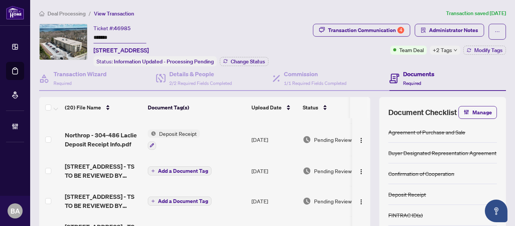
scroll to position [29, 0]
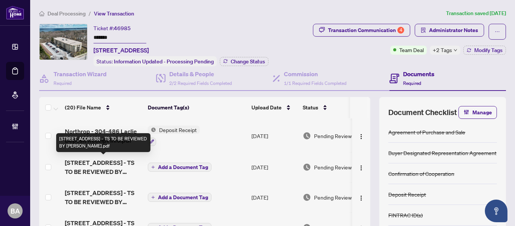
click at [96, 159] on span "[STREET_ADDRESS] - TS TO BE REVIEWED BY [PERSON_NAME].pdf" at bounding box center [103, 167] width 77 height 18
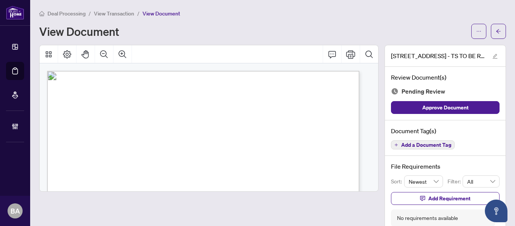
click at [118, 12] on span "View Transaction" at bounding box center [114, 13] width 40 height 7
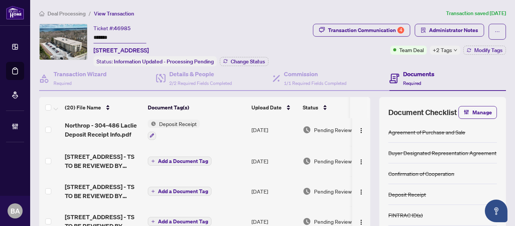
scroll to position [35, 0]
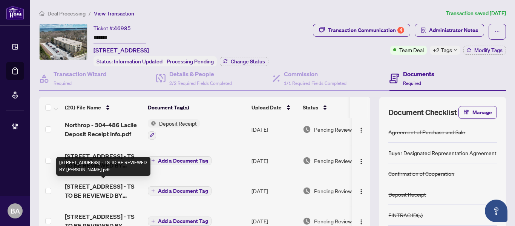
click at [110, 191] on span "[STREET_ADDRESS] - TS TO BE REVIEWED BY [PERSON_NAME].pdf" at bounding box center [103, 191] width 77 height 18
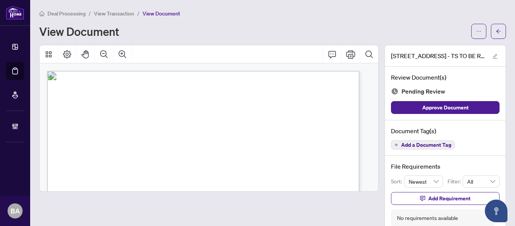
click at [73, 13] on span "Deal Processing" at bounding box center [66, 13] width 38 height 7
